Goal: Information Seeking & Learning: Find specific fact

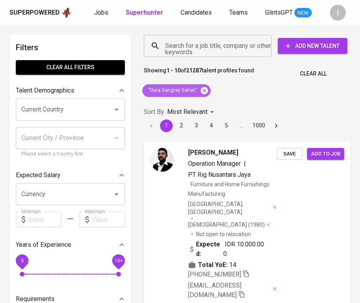
click at [203, 91] on icon at bounding box center [204, 90] width 7 height 7
click at [212, 47] on input "Search for a job title, company or other keywords" at bounding box center [209, 45] width 93 height 15
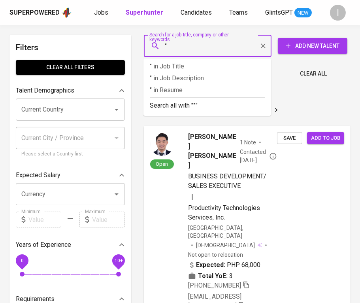
paste input "Komatsu Indonesia"
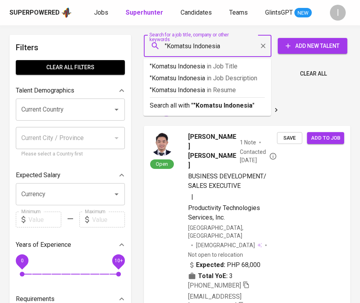
type input ""Komatsu Indonesia""
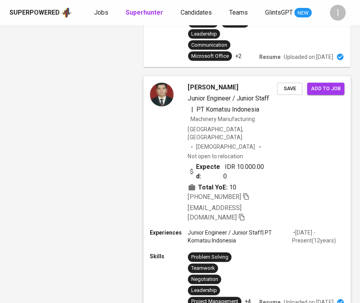
scroll to position [811, 0]
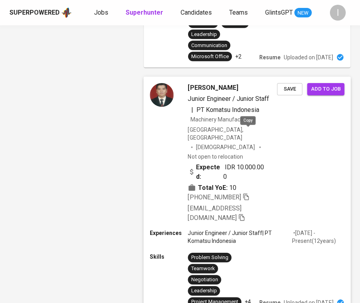
click at [248, 193] on icon "button" at bounding box center [246, 196] width 7 height 7
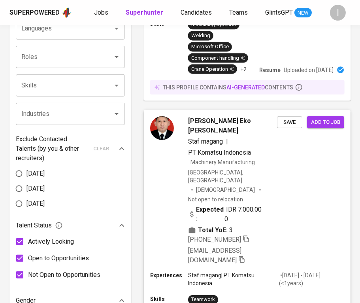
scroll to position [0, 0]
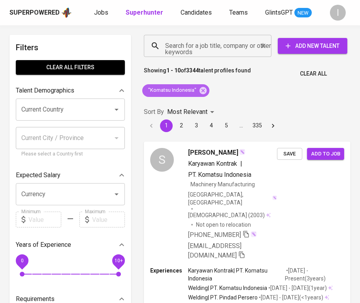
drag, startPoint x: 204, startPoint y: 88, endPoint x: 232, endPoint y: 50, distance: 47.0
click at [204, 89] on icon at bounding box center [203, 90] width 7 height 7
click at [231, 59] on div "Search for a job title, company or other keywords Search for a job title, compa…" at bounding box center [246, 45] width 216 height 35
click at [232, 50] on input "Search for a job title, company or other keywords" at bounding box center [209, 45] width 93 height 15
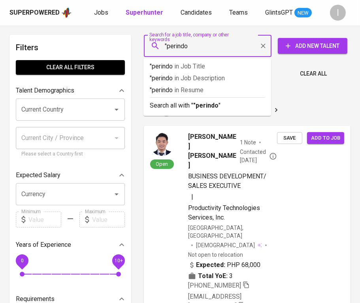
type input ""perindo""
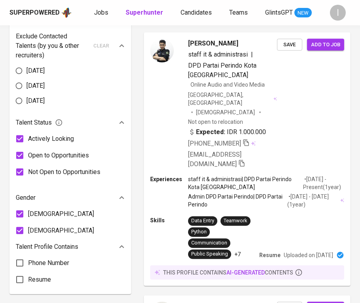
scroll to position [904, 0]
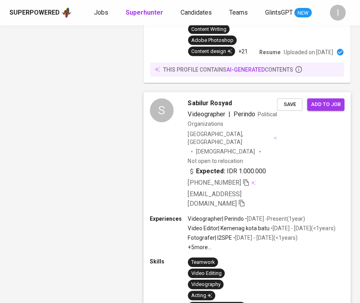
click at [250, 179] on icon "button" at bounding box center [246, 182] width 7 height 7
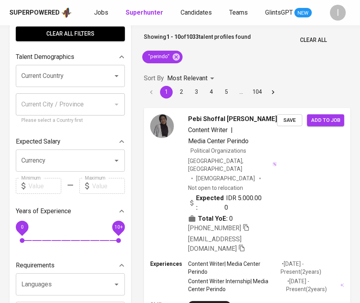
scroll to position [0, 0]
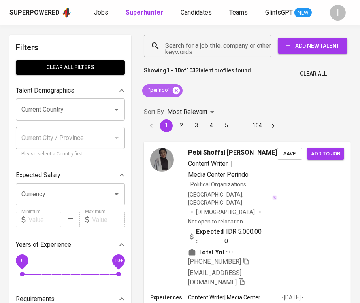
click at [176, 93] on icon at bounding box center [176, 90] width 7 height 7
click at [200, 49] on input "Search for a job title, company or other keywords" at bounding box center [209, 45] width 93 height 15
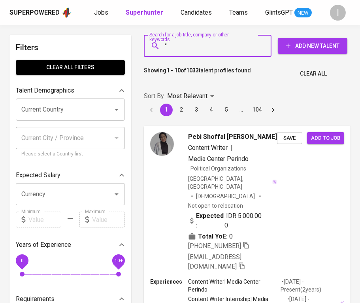
paste input "Panin Dubai"
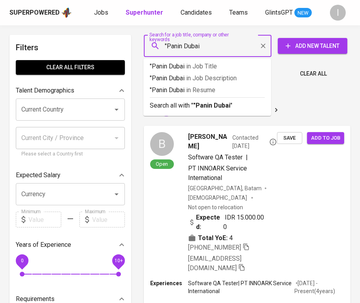
type input ""Panin Dubai""
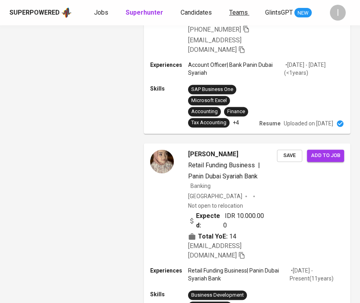
scroll to position [1790, 0]
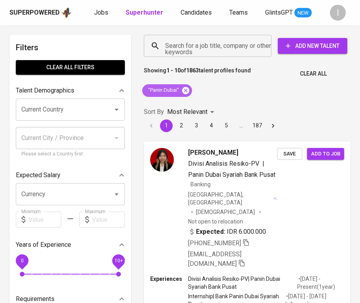
click at [187, 91] on icon at bounding box center [185, 90] width 7 height 7
click at [223, 49] on input "Search for a job title, company or other keywords" at bounding box center [209, 45] width 93 height 15
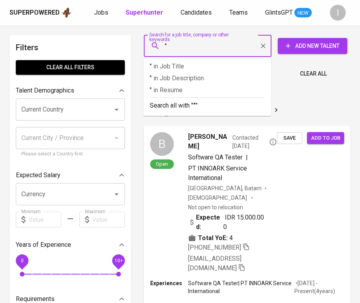
paste input "Mada Wikri Tunggal"
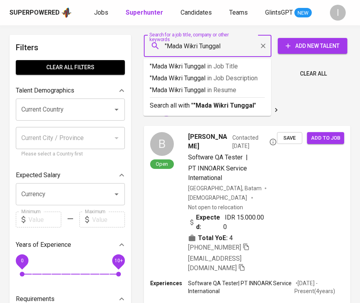
type input ""Mada Wikri Tunggal""
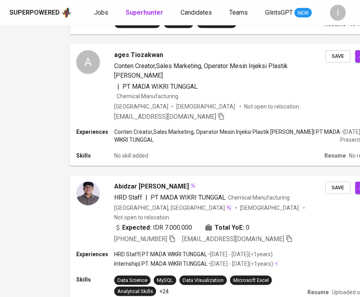
scroll to position [68, 74]
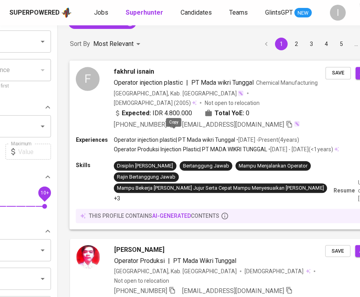
click at [175, 127] on icon "button" at bounding box center [172, 124] width 6 height 7
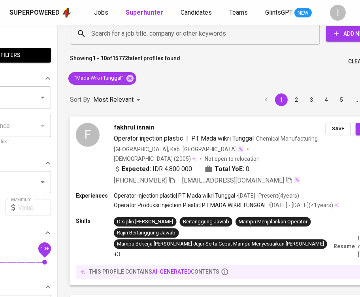
scroll to position [0, 74]
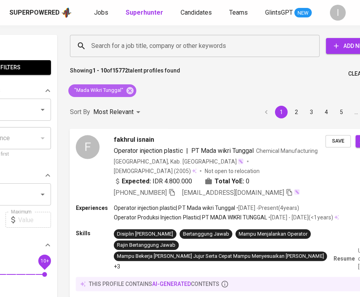
click at [124, 90] on span ""Mada Wikri Tunggal"" at bounding box center [98, 91] width 60 height 8
click at [129, 92] on icon at bounding box center [130, 90] width 7 height 7
click at [140, 42] on input "Search for a job title, company or other keywords" at bounding box center [196, 45] width 215 height 15
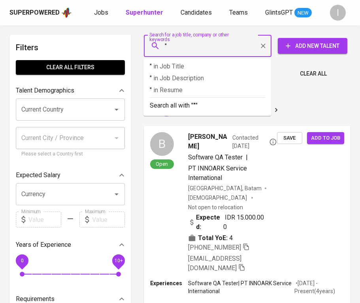
paste input "[PERSON_NAME] Koneksi tingkat ke-3"
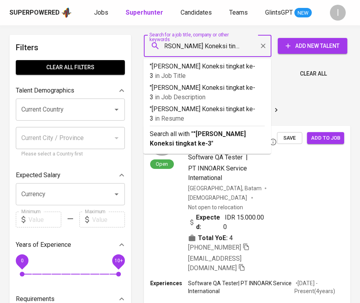
scroll to position [0, 14]
drag, startPoint x: 194, startPoint y: 47, endPoint x: 241, endPoint y: 50, distance: 47.2
click at [241, 50] on input ""[PERSON_NAME] Koneksi tingkat ke-3"" at bounding box center [209, 45] width 93 height 15
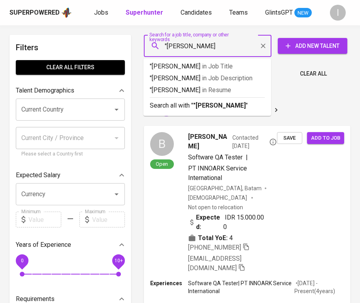
scroll to position [0, 0]
type input ""[PERSON_NAME]""
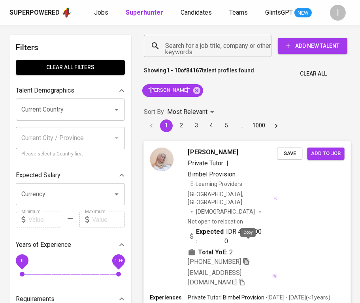
click at [248, 257] on icon "button" at bounding box center [246, 260] width 7 height 7
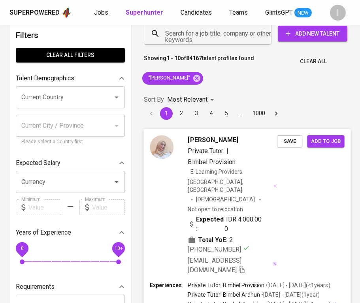
scroll to position [13, 0]
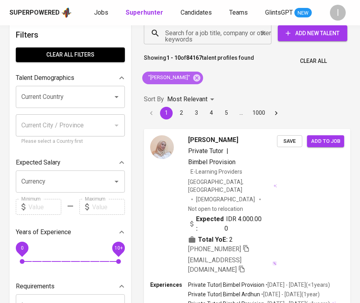
click at [193, 77] on icon at bounding box center [196, 77] width 7 height 7
click at [213, 32] on input "Search for a job title, company or other keywords" at bounding box center [209, 33] width 93 height 15
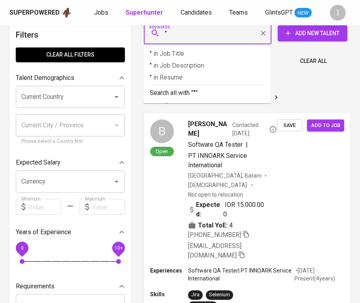
paste input "MECA Production"
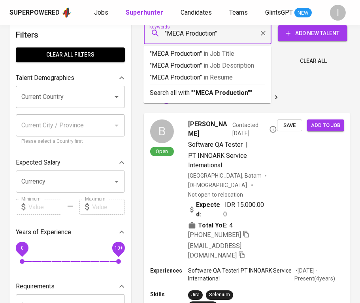
click at [180, 34] on input ""MECA Production"" at bounding box center [209, 33] width 93 height 15
type input ""MEGA Production""
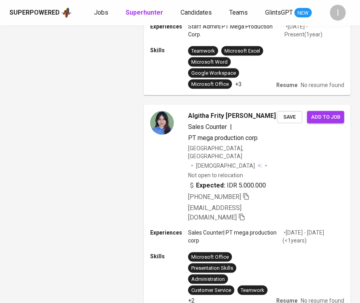
scroll to position [1379, 0]
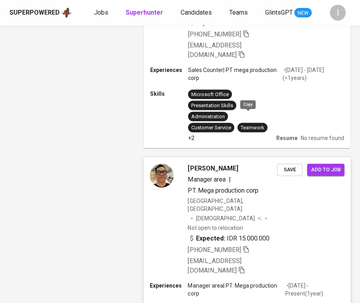
click at [249, 246] on icon "button" at bounding box center [246, 249] width 7 height 7
